Goal: Task Accomplishment & Management: Complete application form

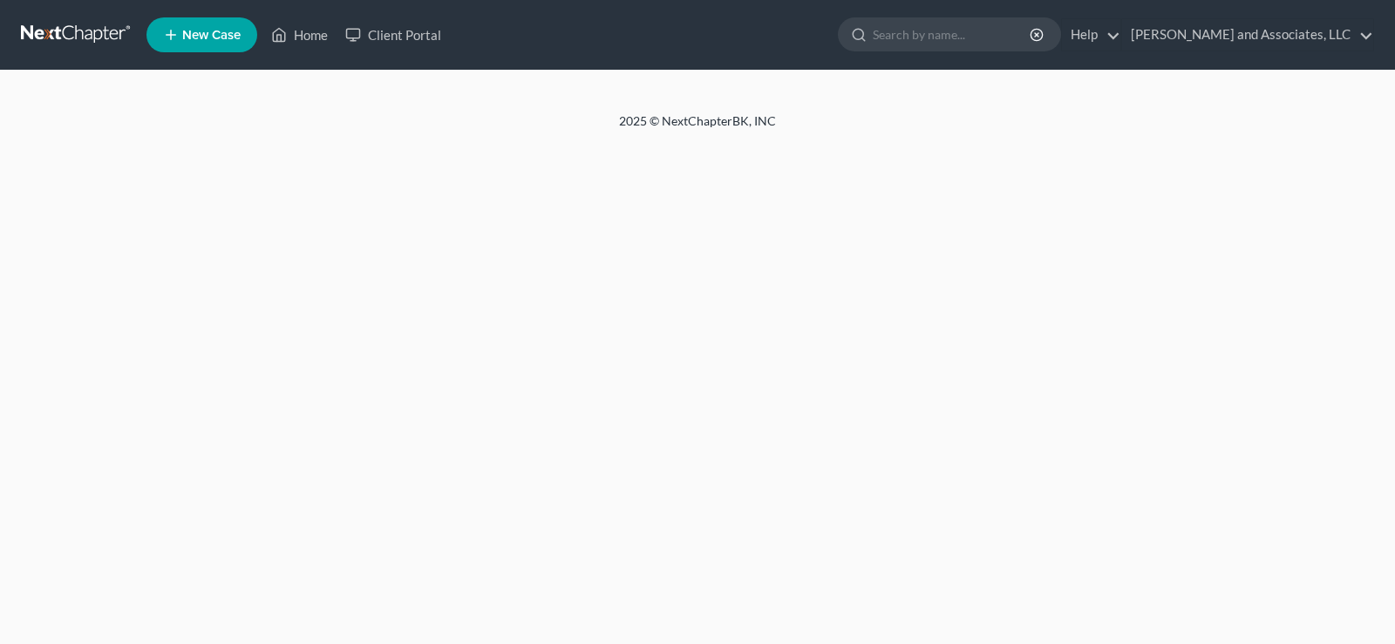
select select "1"
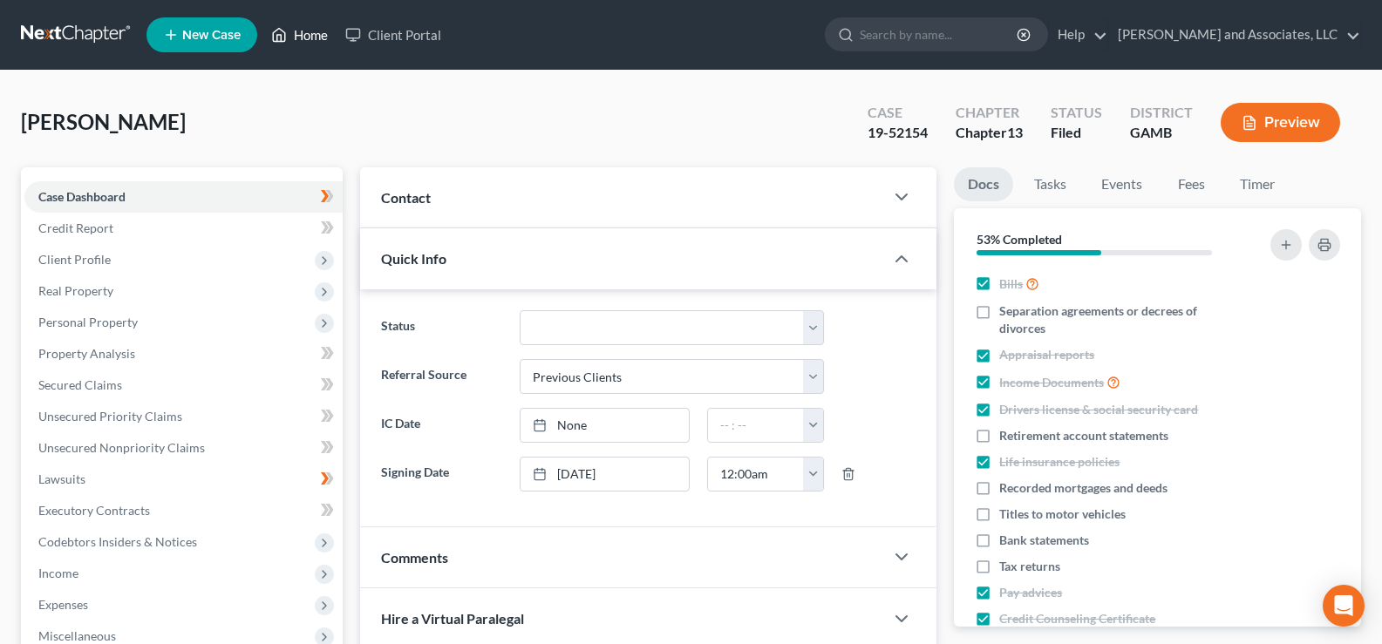
click at [317, 38] on link "Home" at bounding box center [299, 34] width 74 height 31
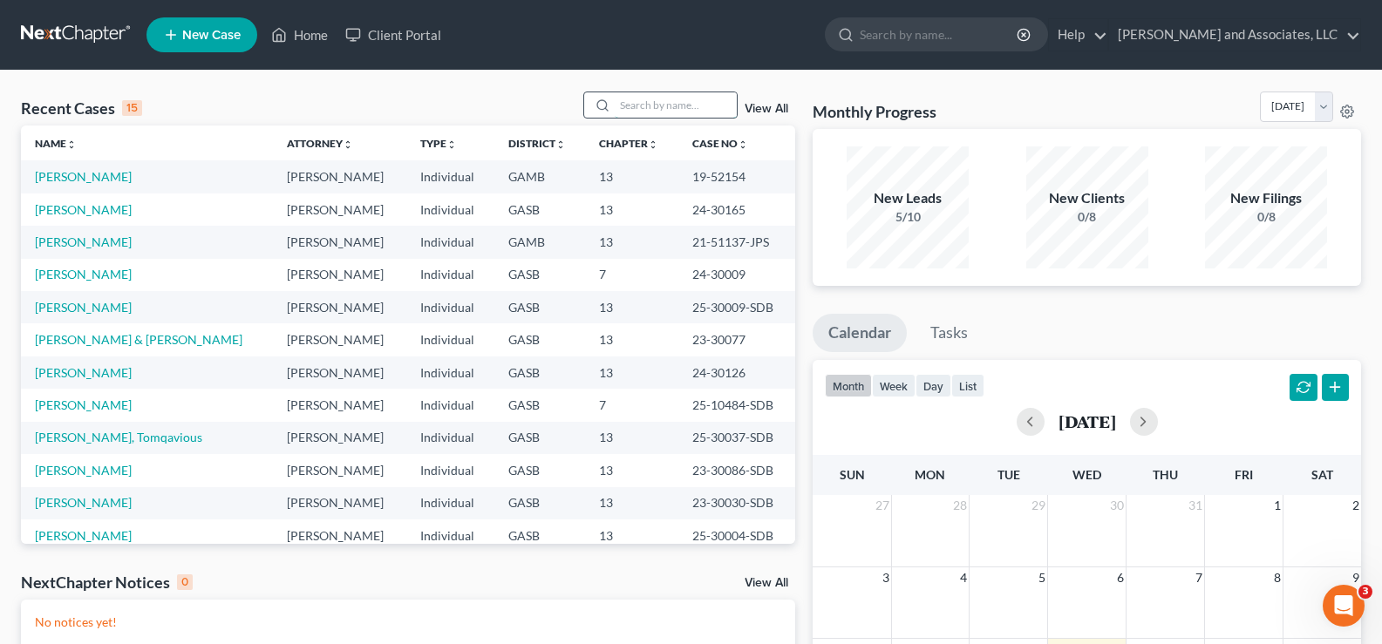
click at [646, 99] on input "search" at bounding box center [676, 104] width 122 height 25
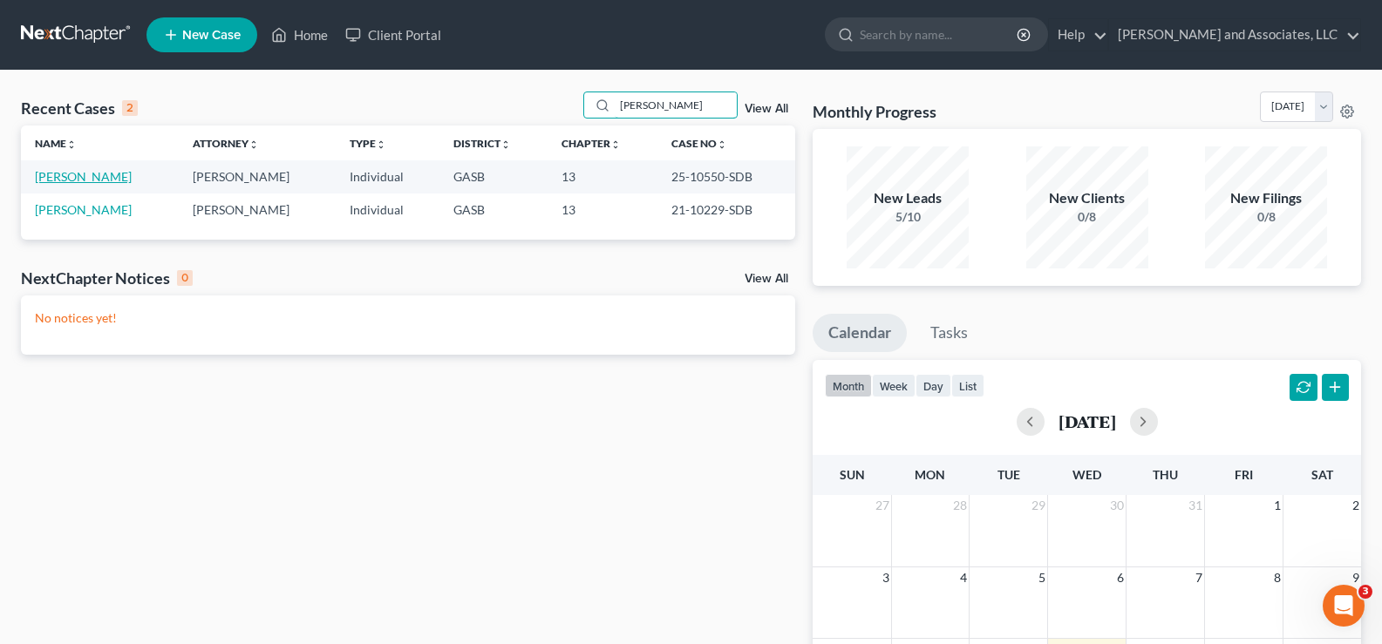
type input "[PERSON_NAME]"
click at [96, 177] on link "[PERSON_NAME]" at bounding box center [83, 176] width 97 height 15
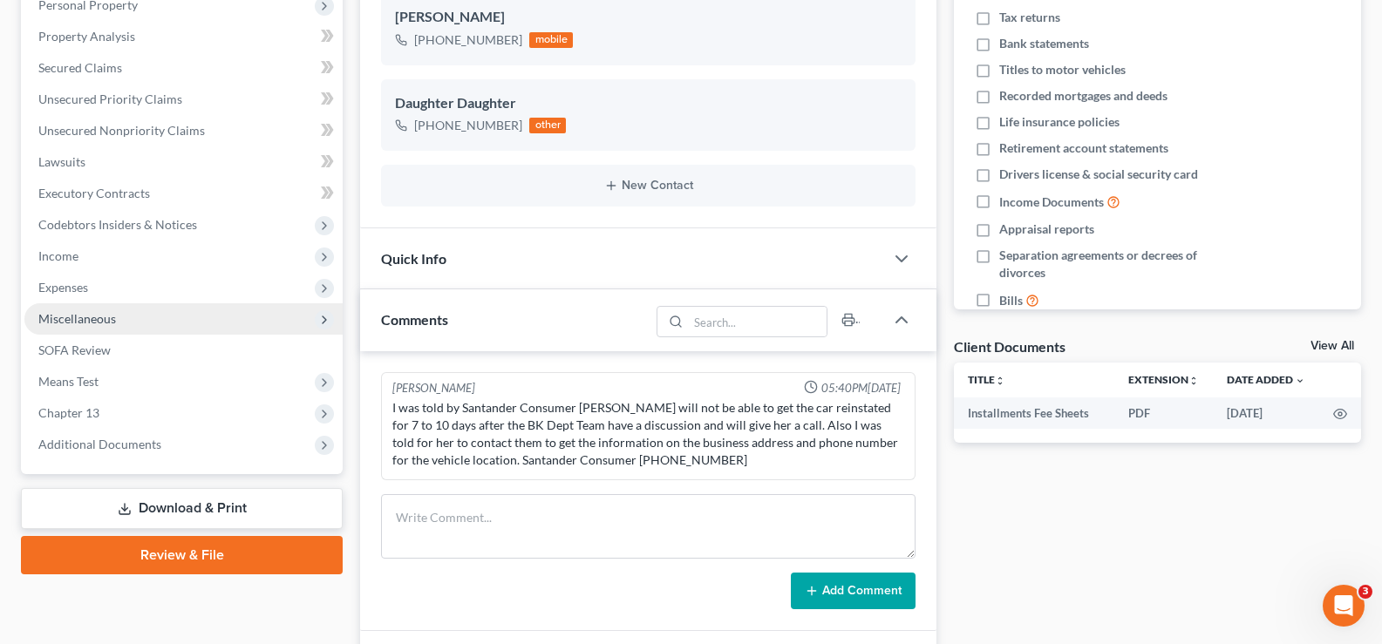
scroll to position [354, 0]
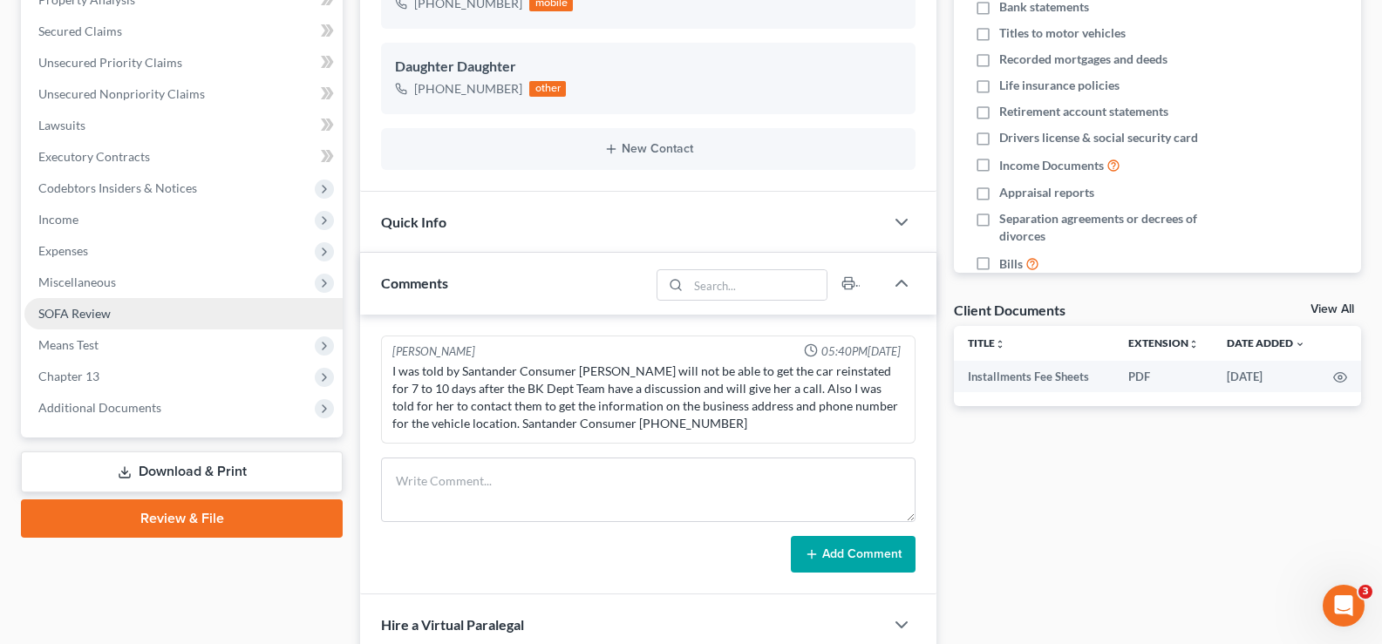
click at [86, 317] on span "SOFA Review" at bounding box center [74, 313] width 72 height 15
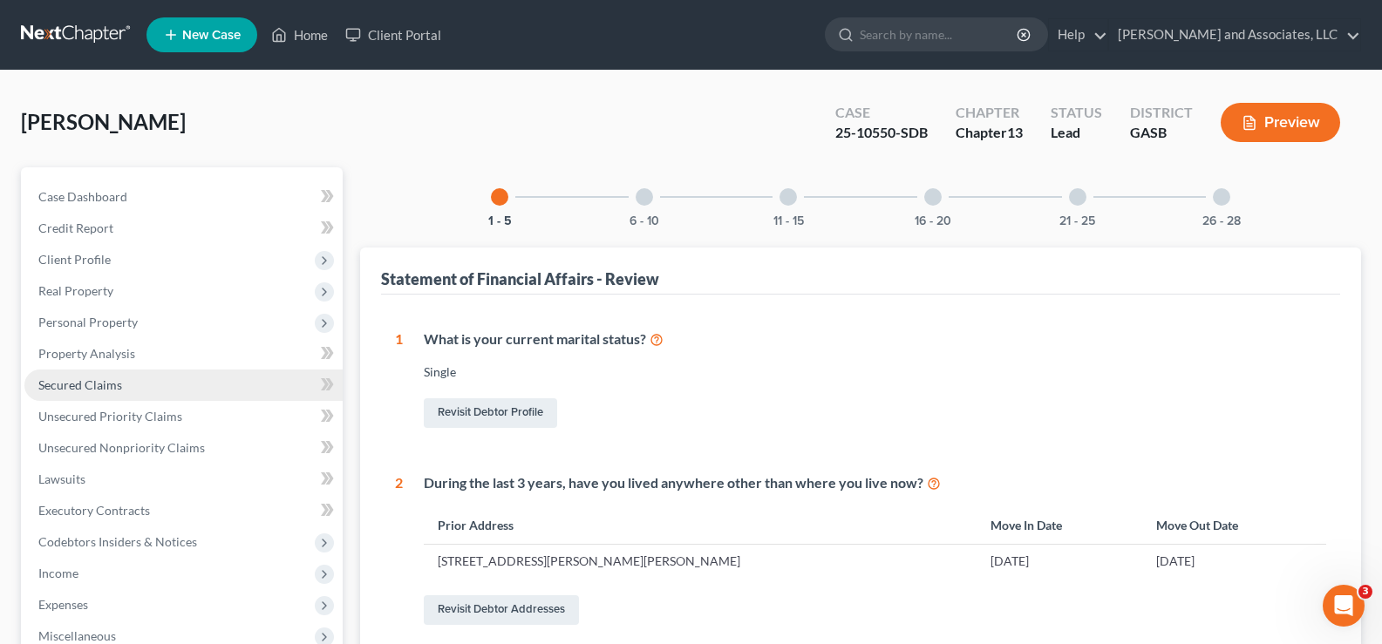
click at [101, 392] on link "Secured Claims" at bounding box center [183, 385] width 318 height 31
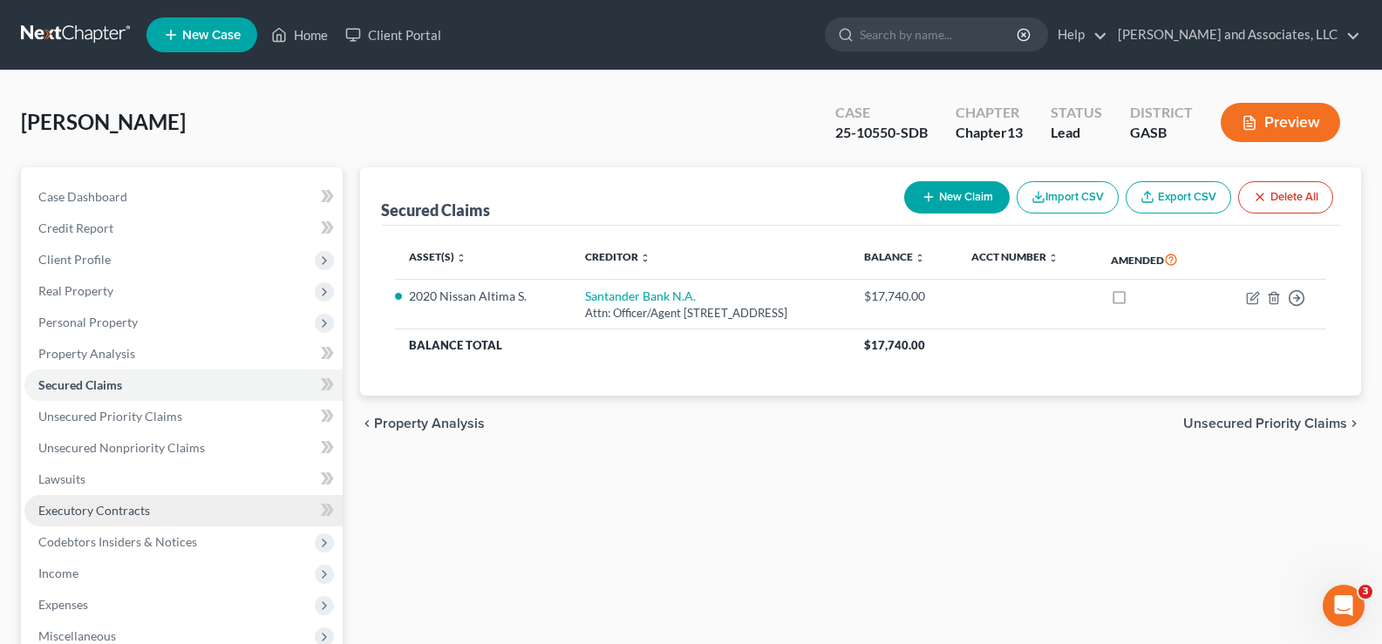
click at [119, 511] on span "Executory Contracts" at bounding box center [94, 510] width 112 height 15
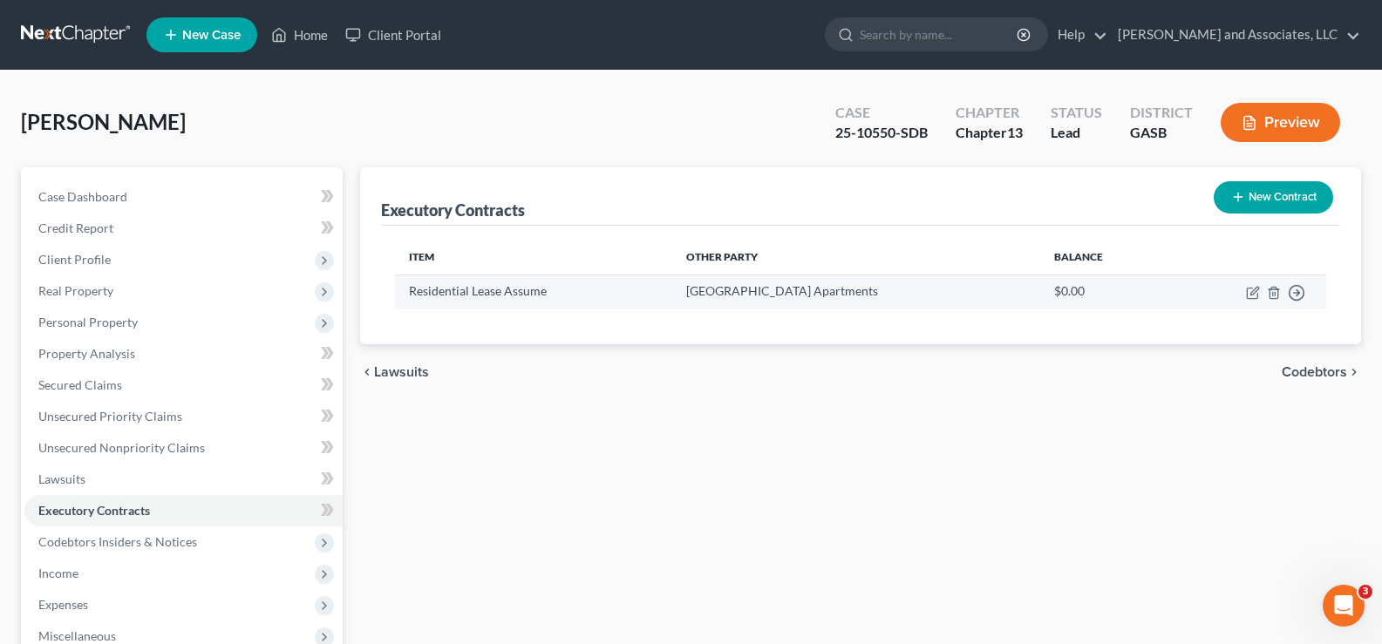
click at [1261, 288] on td "Move to D Move to E Move to F Move to Notice Only" at bounding box center [1248, 292] width 158 height 34
click at [1253, 296] on icon "button" at bounding box center [1253, 293] width 14 height 14
select select "3"
select select "10"
select select "0"
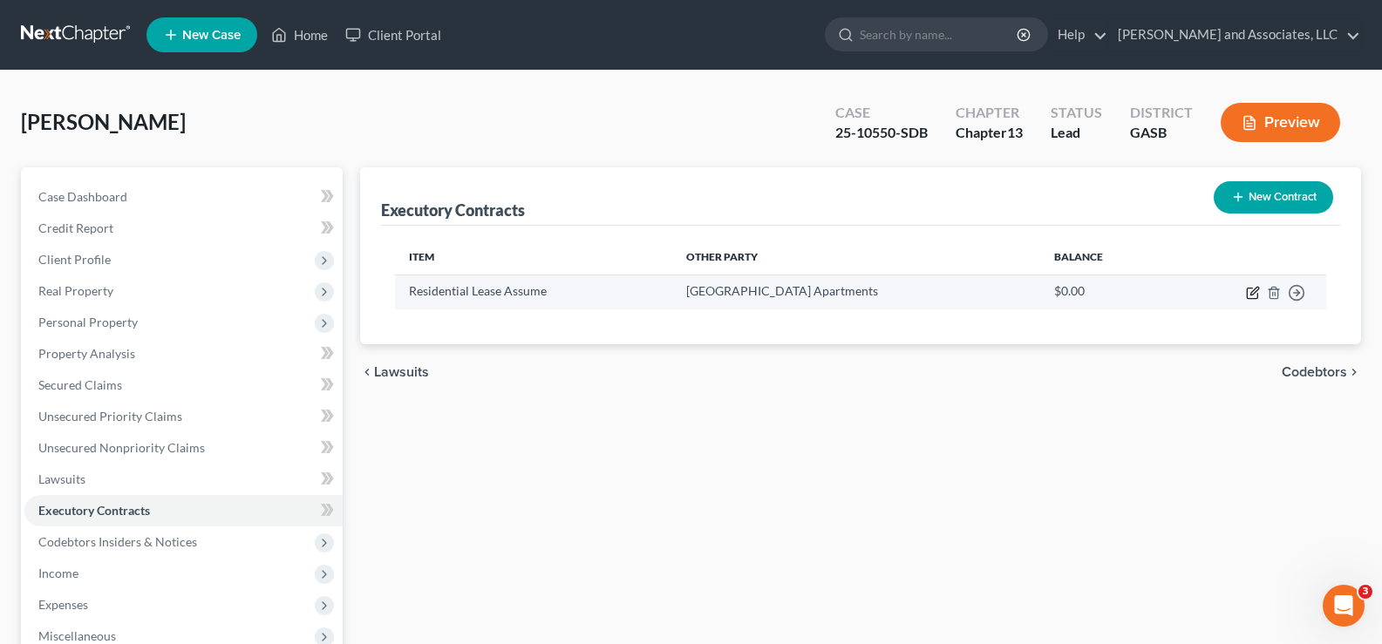
select select "2"
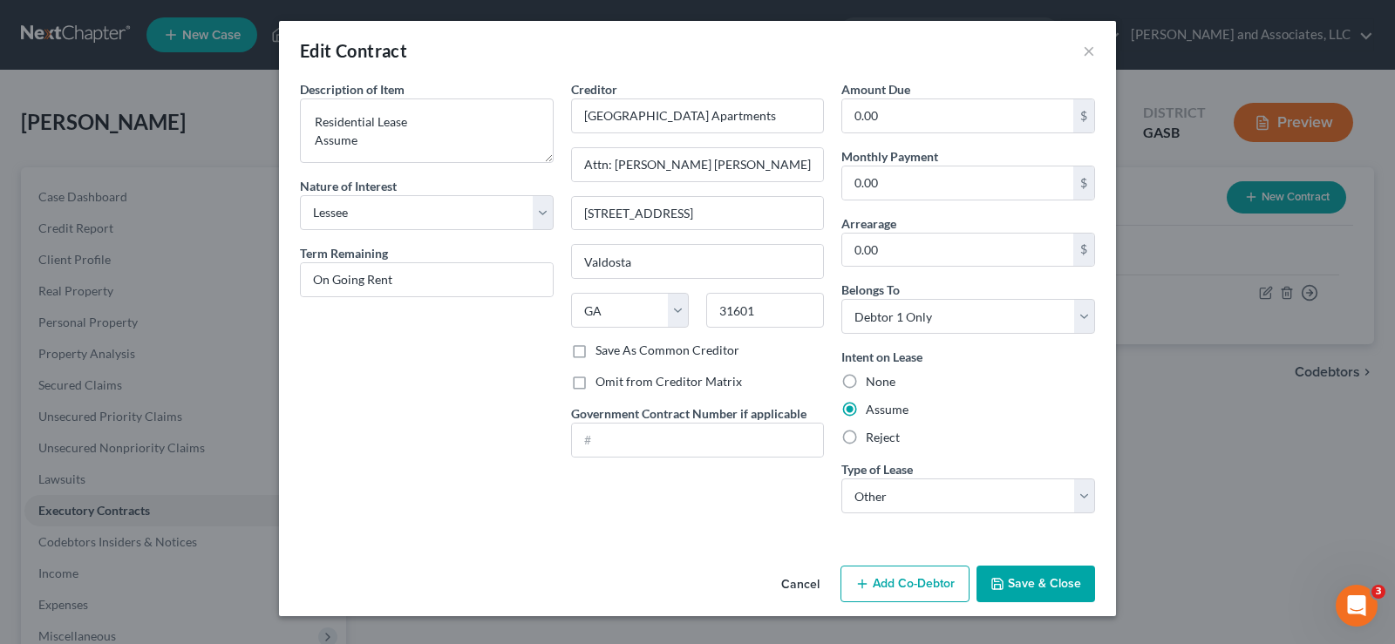
click at [1026, 576] on button "Save & Close" at bounding box center [1036, 584] width 119 height 37
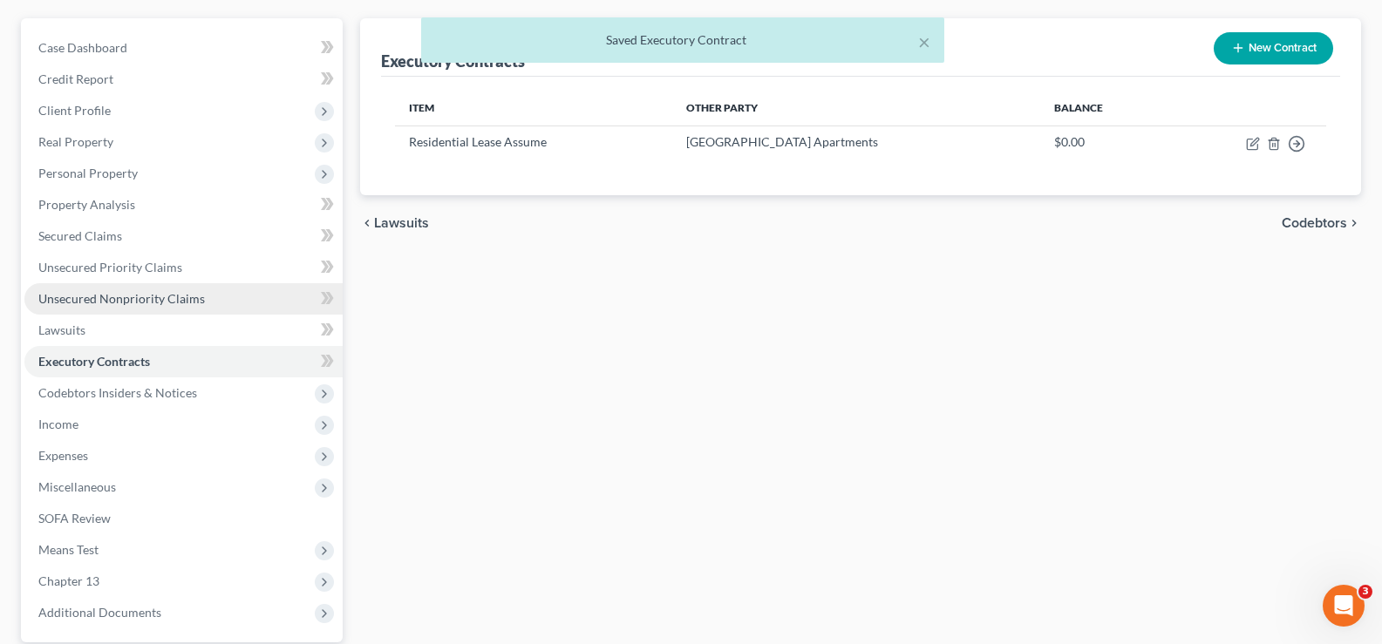
scroll to position [174, 0]
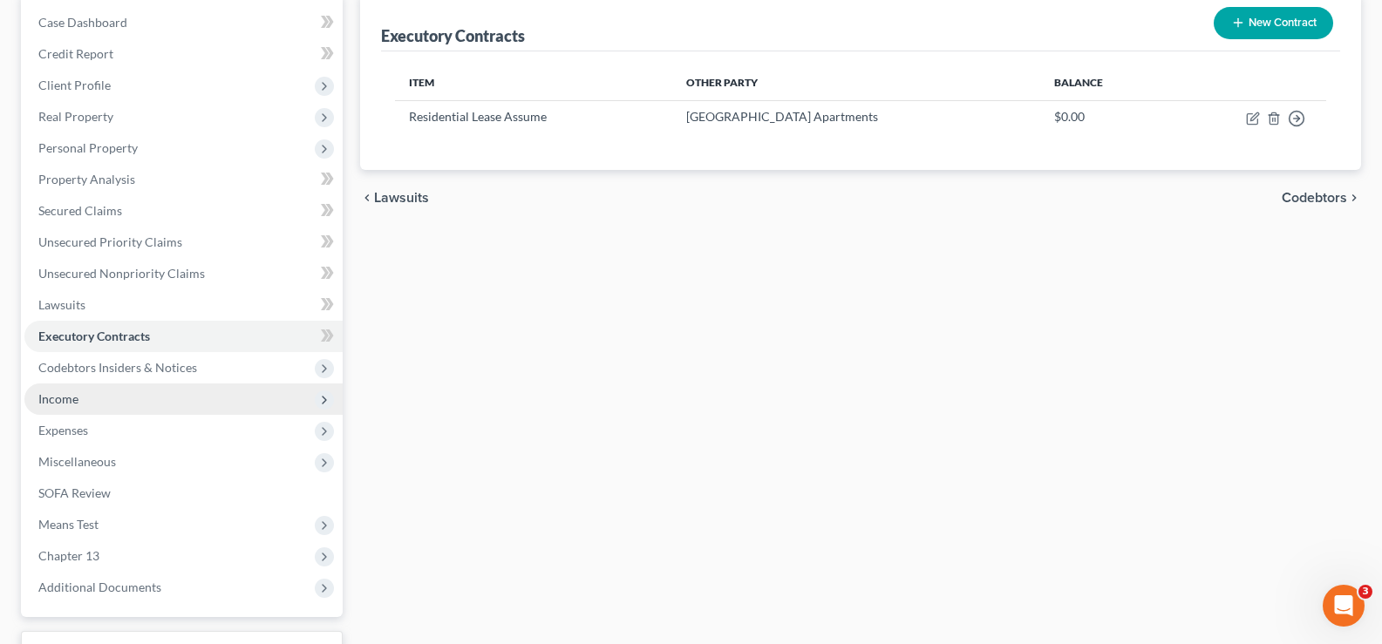
click at [54, 396] on span "Income" at bounding box center [58, 399] width 40 height 15
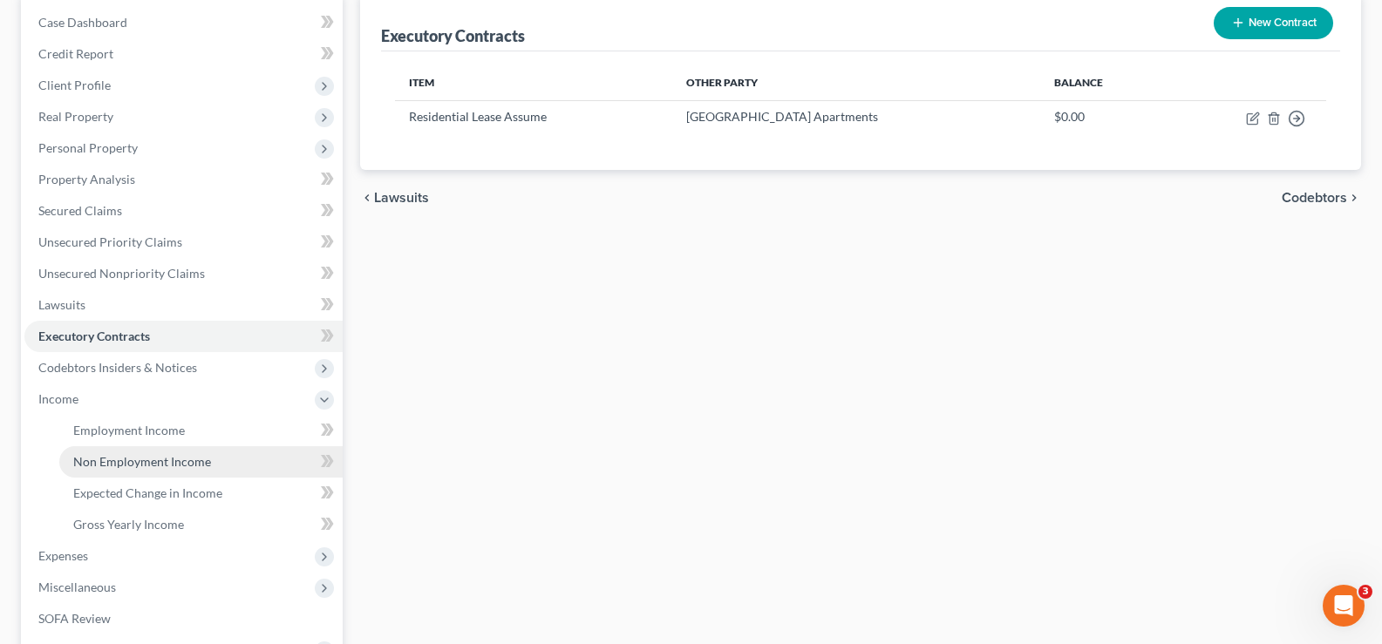
click at [123, 455] on span "Non Employment Income" at bounding box center [142, 461] width 138 height 15
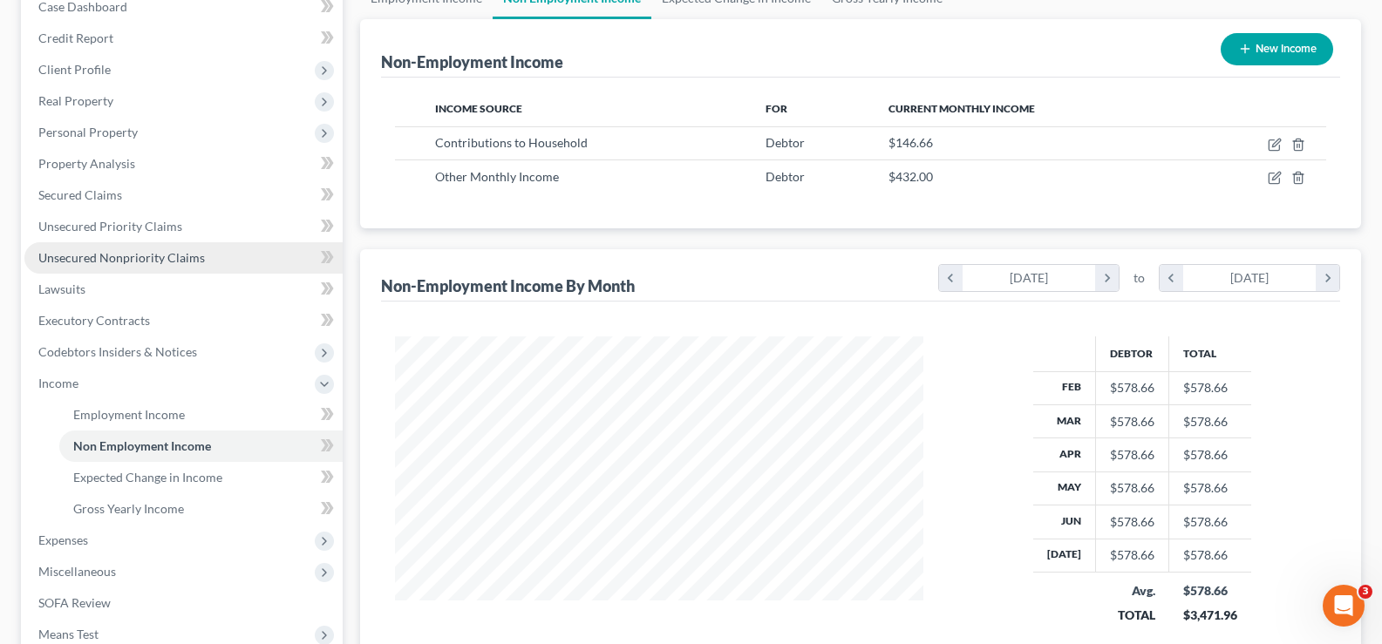
scroll to position [174, 0]
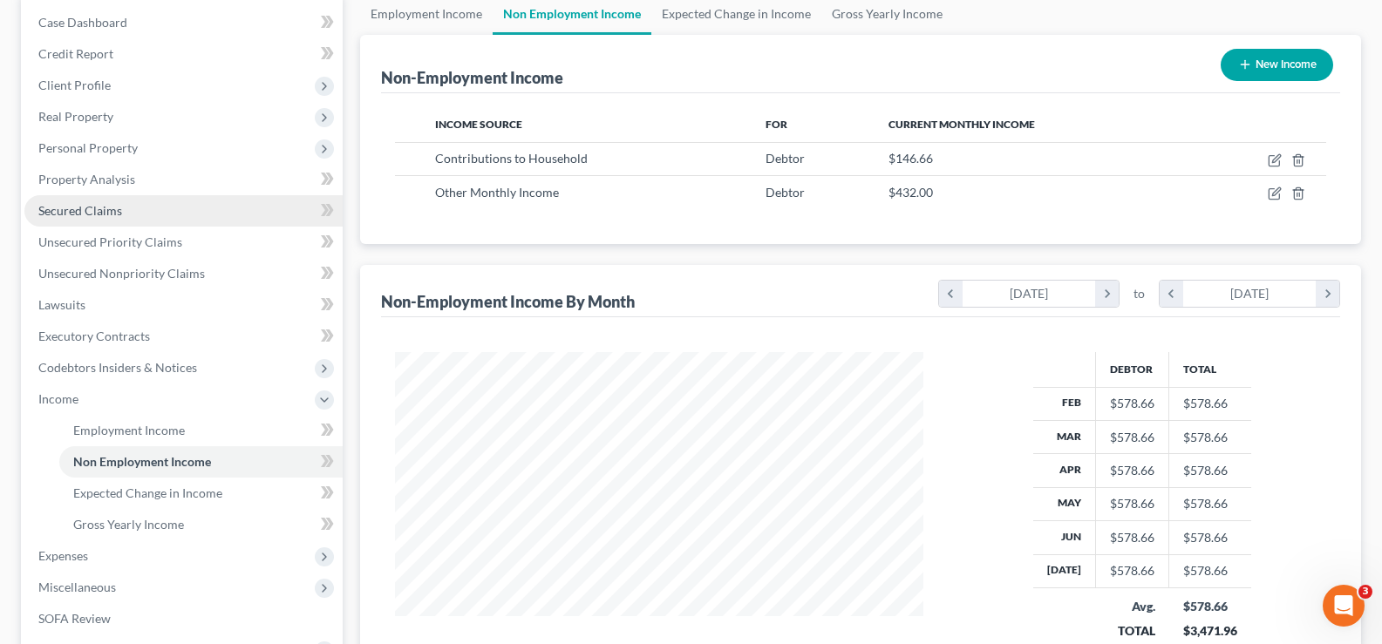
click at [96, 208] on span "Secured Claims" at bounding box center [80, 210] width 84 height 15
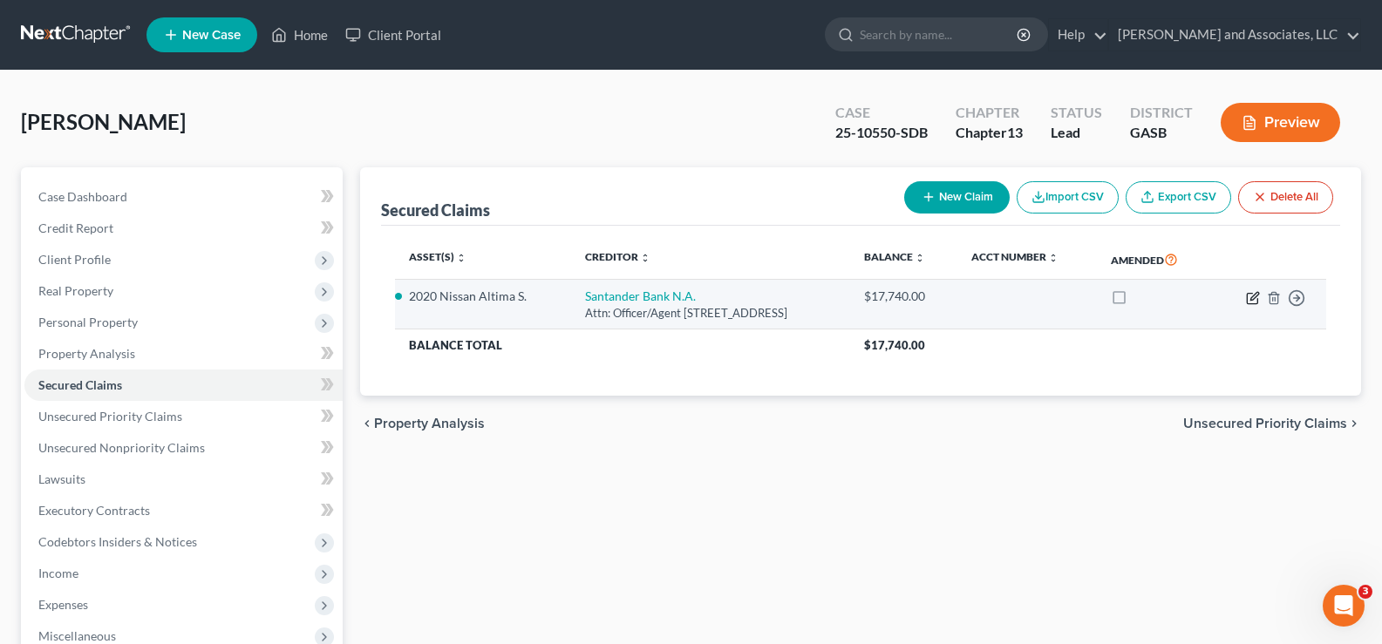
click at [1255, 299] on icon "button" at bounding box center [1253, 298] width 14 height 14
select select "7"
select select "1"
select select "0"
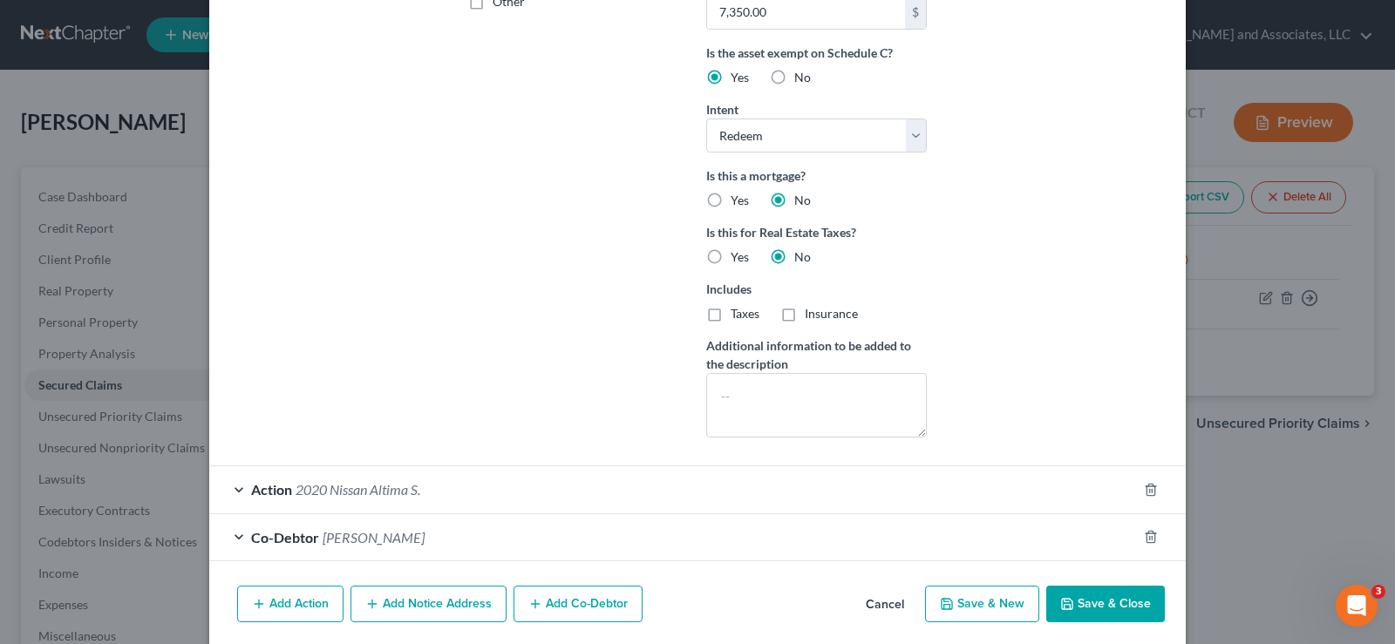
scroll to position [490, 0]
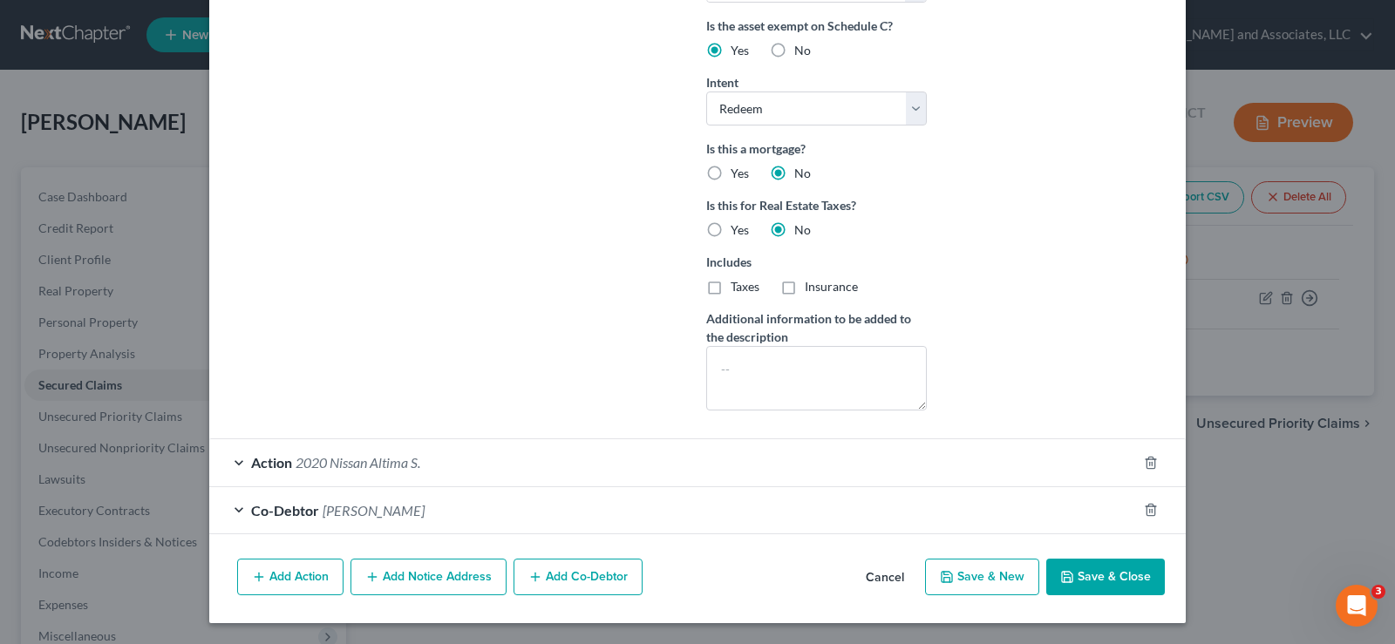
click at [1102, 570] on button "Save & Close" at bounding box center [1105, 577] width 119 height 37
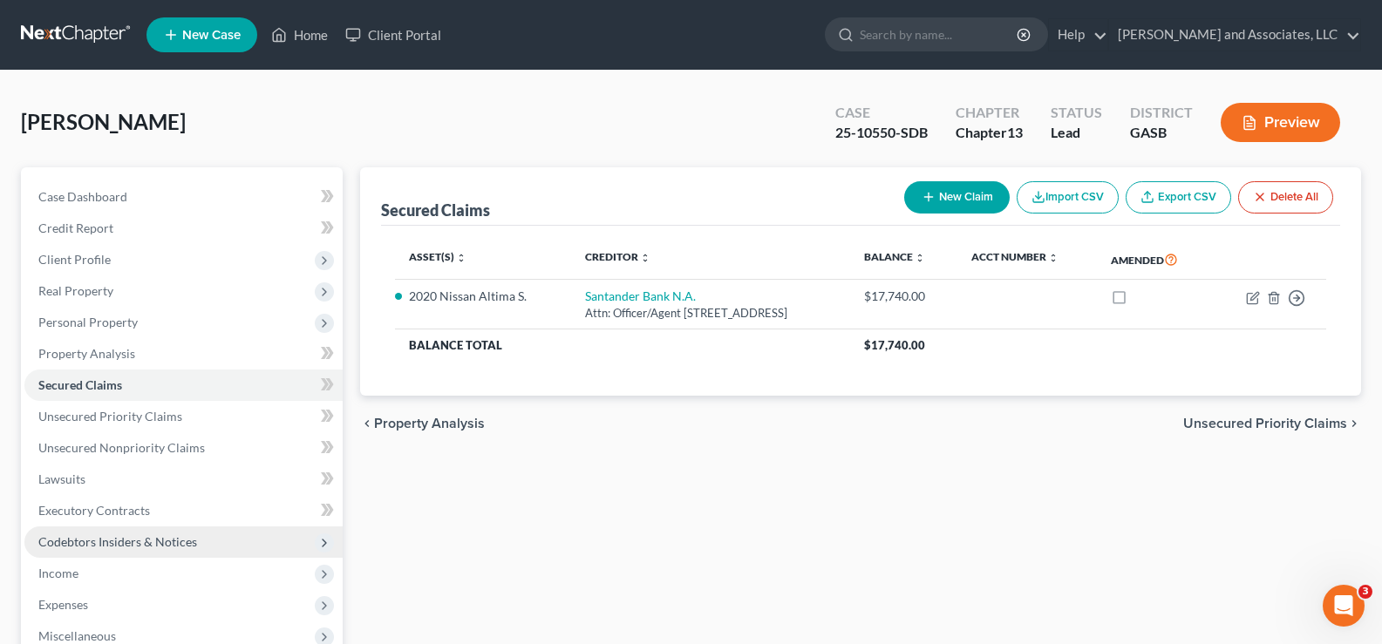
scroll to position [87, 0]
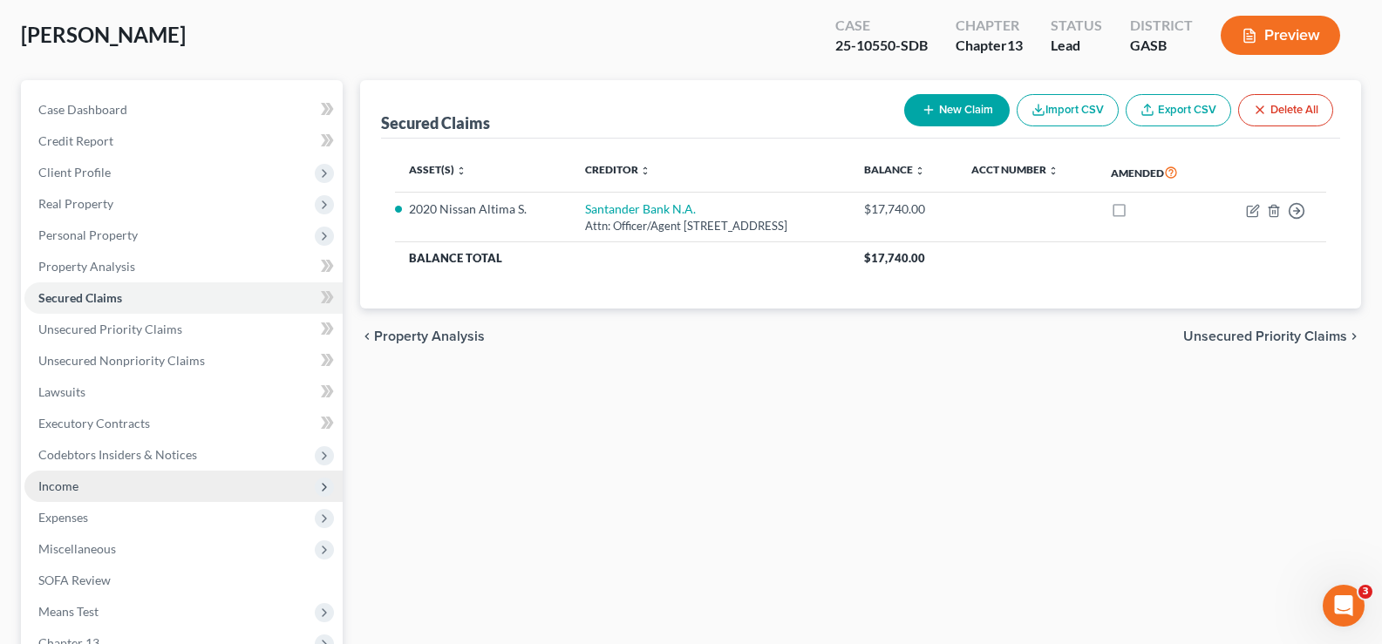
click at [60, 482] on span "Income" at bounding box center [58, 486] width 40 height 15
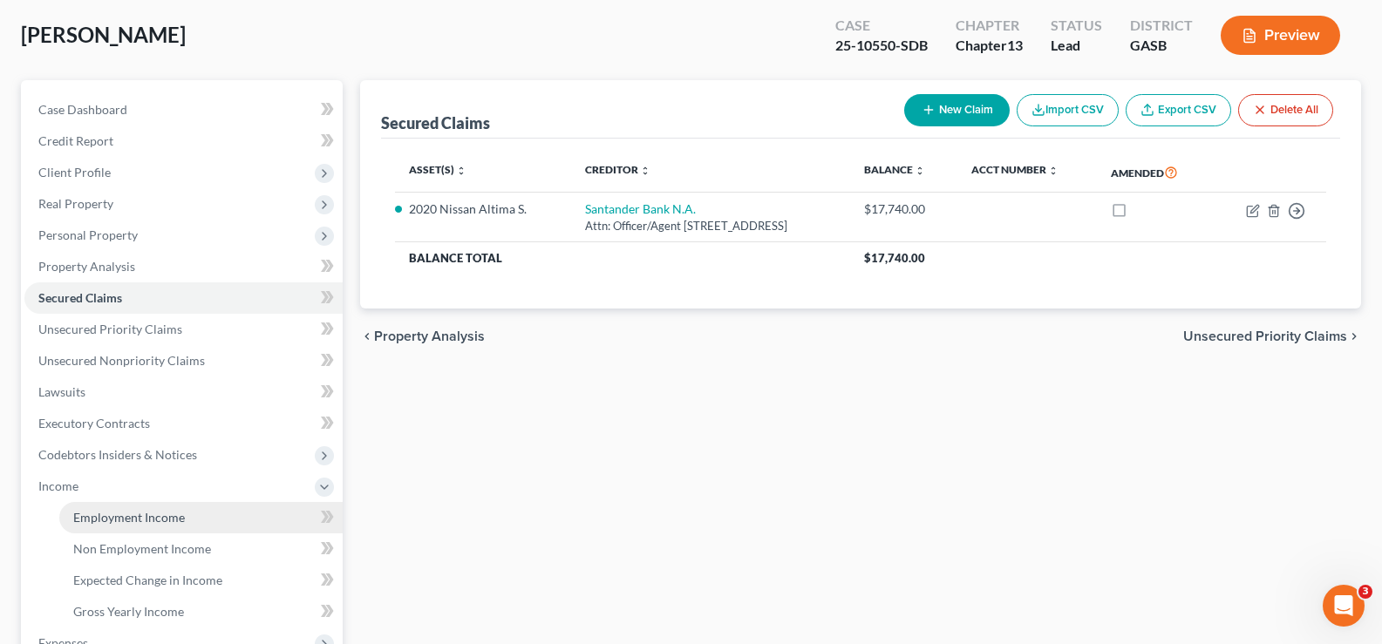
click at [89, 524] on span "Employment Income" at bounding box center [129, 517] width 112 height 15
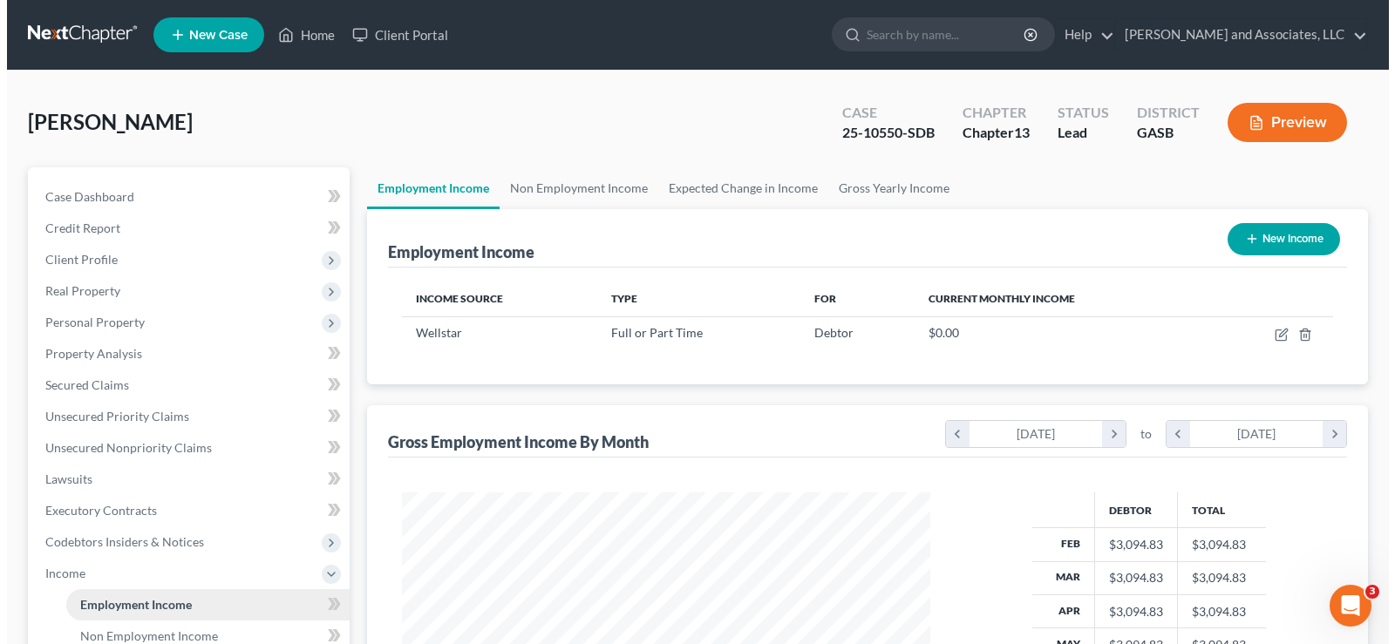
scroll to position [313, 563]
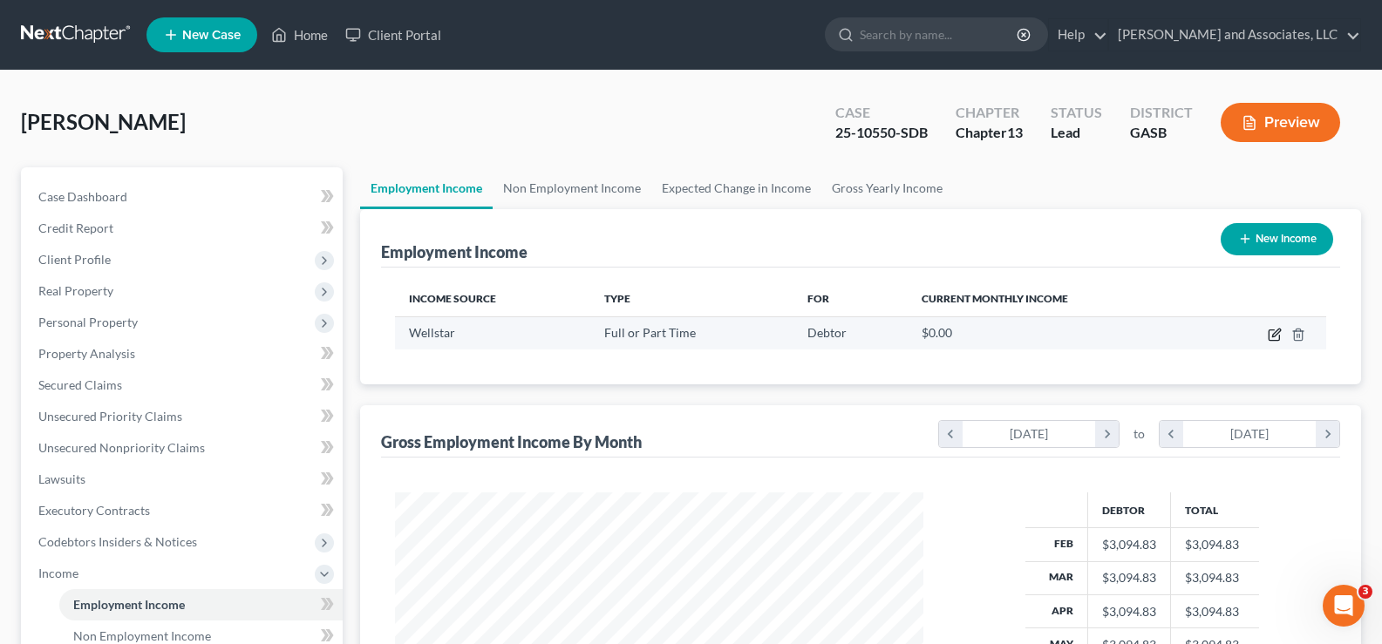
click at [1267, 333] on td at bounding box center [1264, 333] width 123 height 33
click at [1275, 338] on icon "button" at bounding box center [1275, 335] width 14 height 14
select select "0"
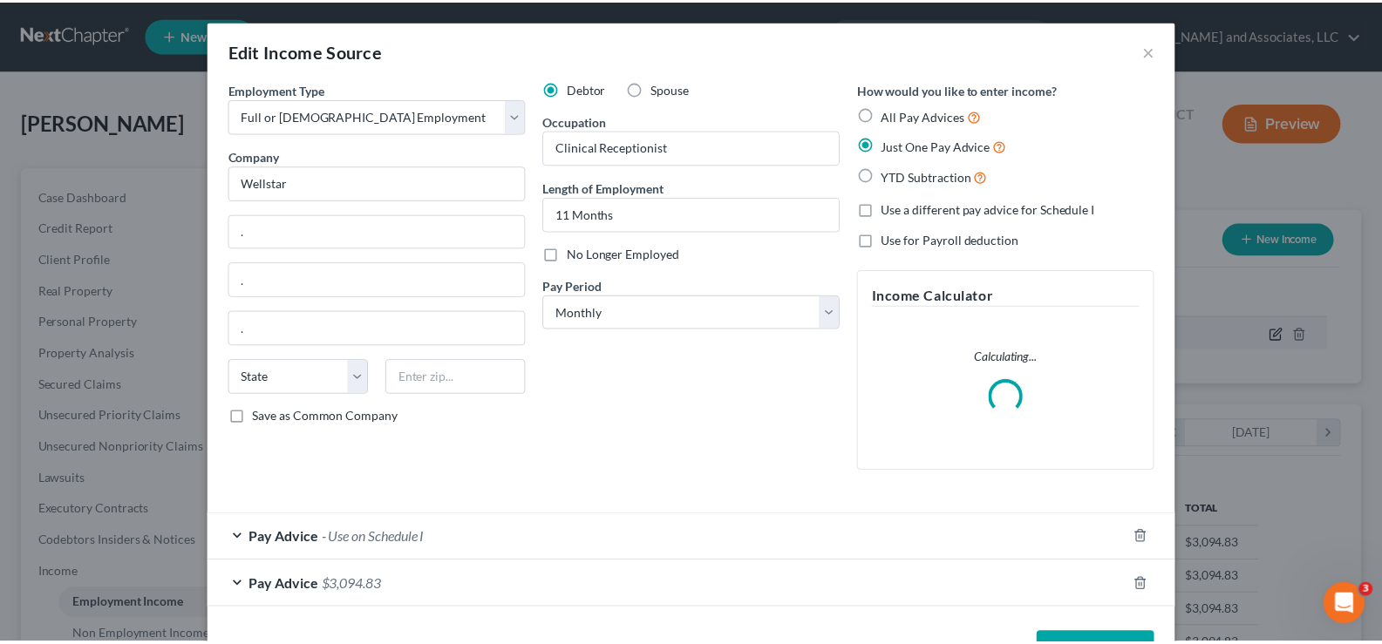
scroll to position [313, 569]
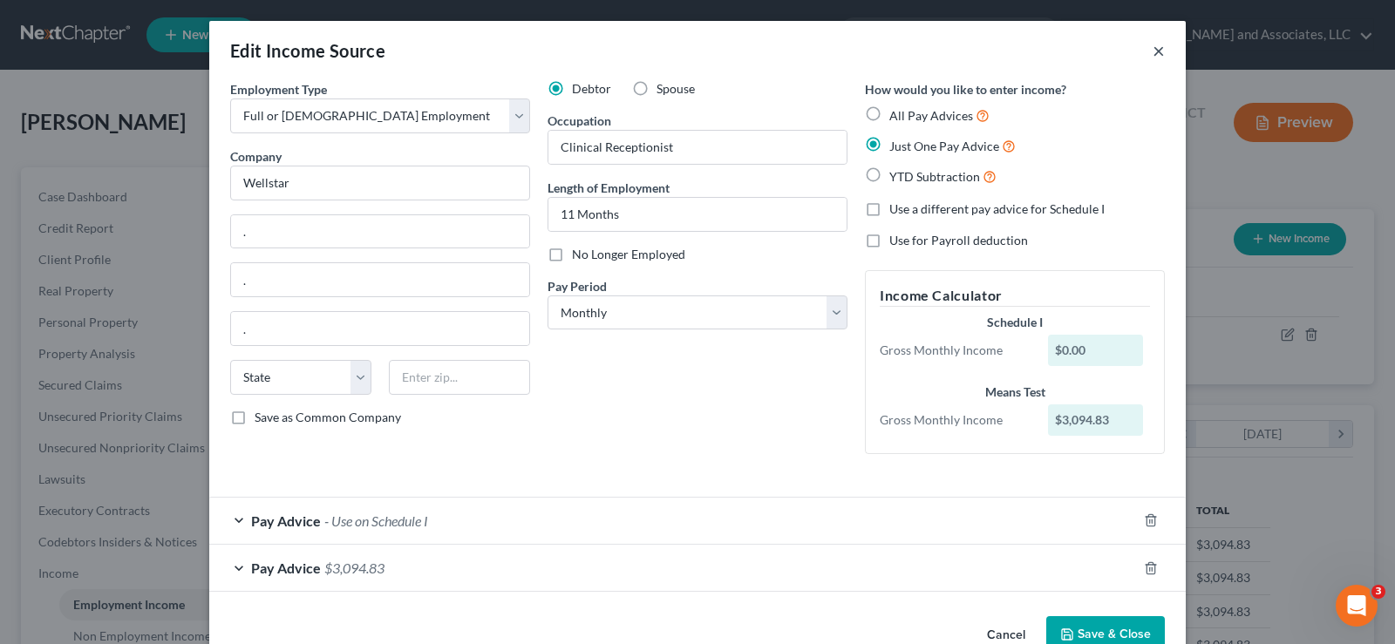
click at [1155, 51] on button "×" at bounding box center [1159, 50] width 12 height 21
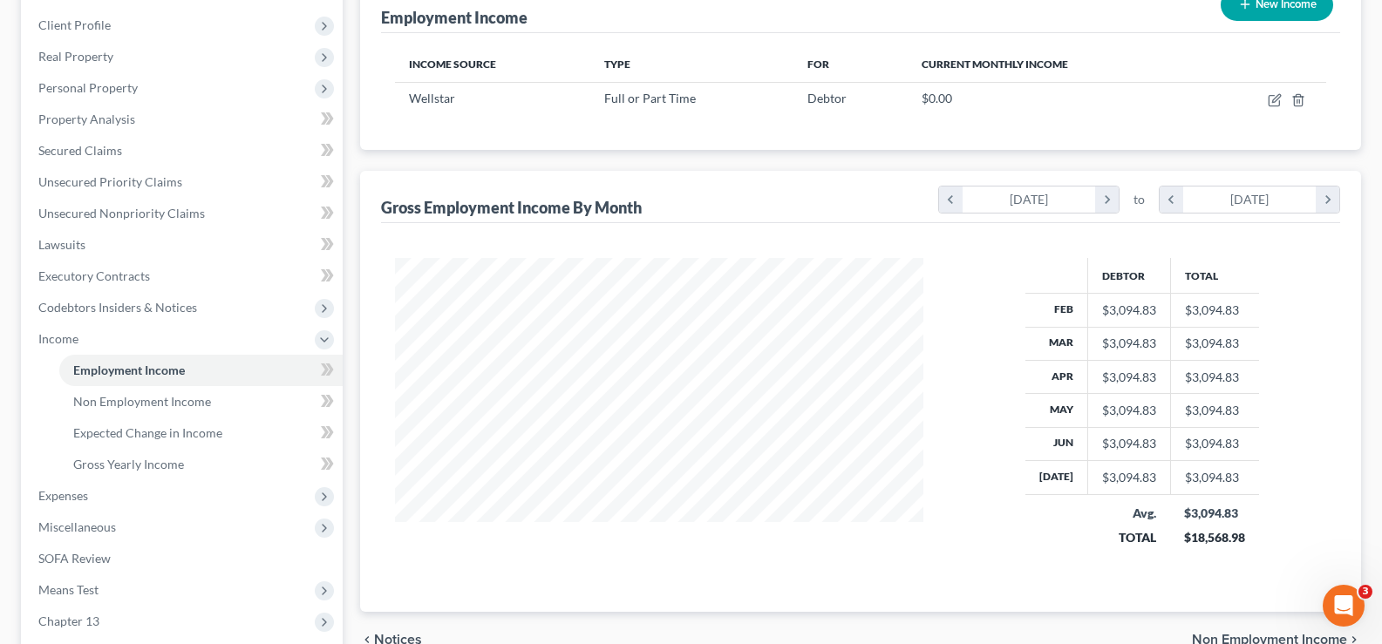
scroll to position [262, 0]
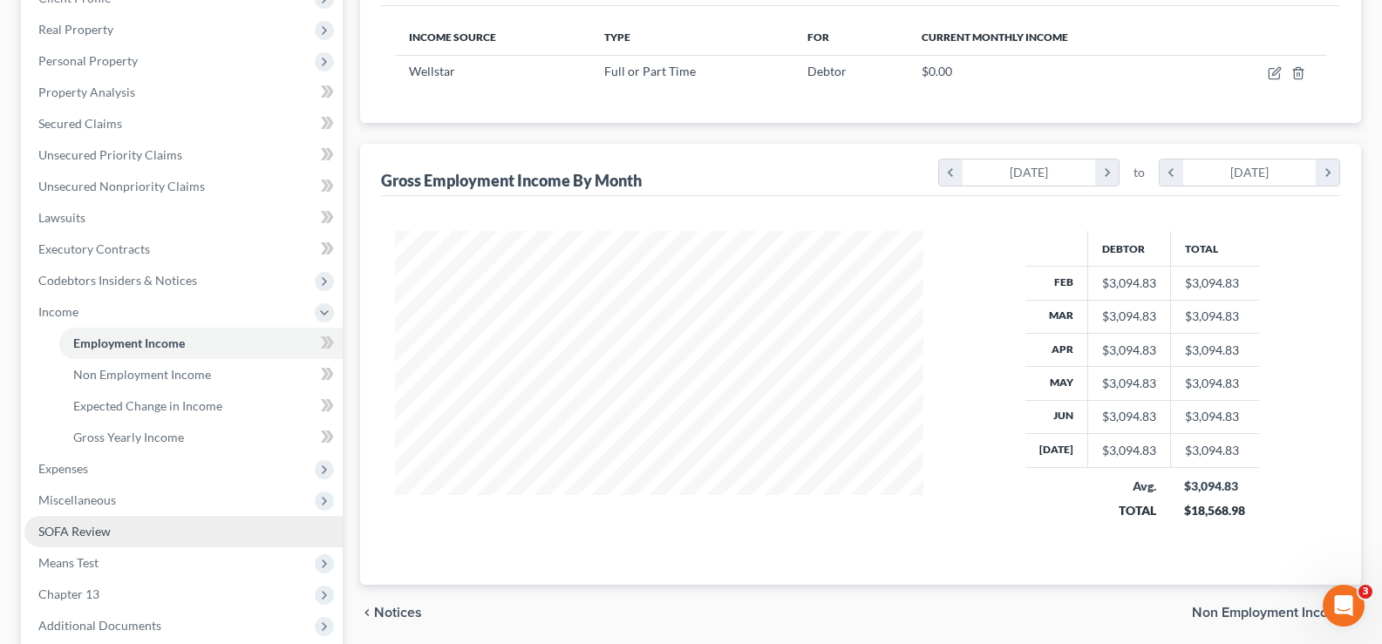
click at [89, 540] on link "SOFA Review" at bounding box center [183, 531] width 318 height 31
